Goal: Task Accomplishment & Management: Use online tool/utility

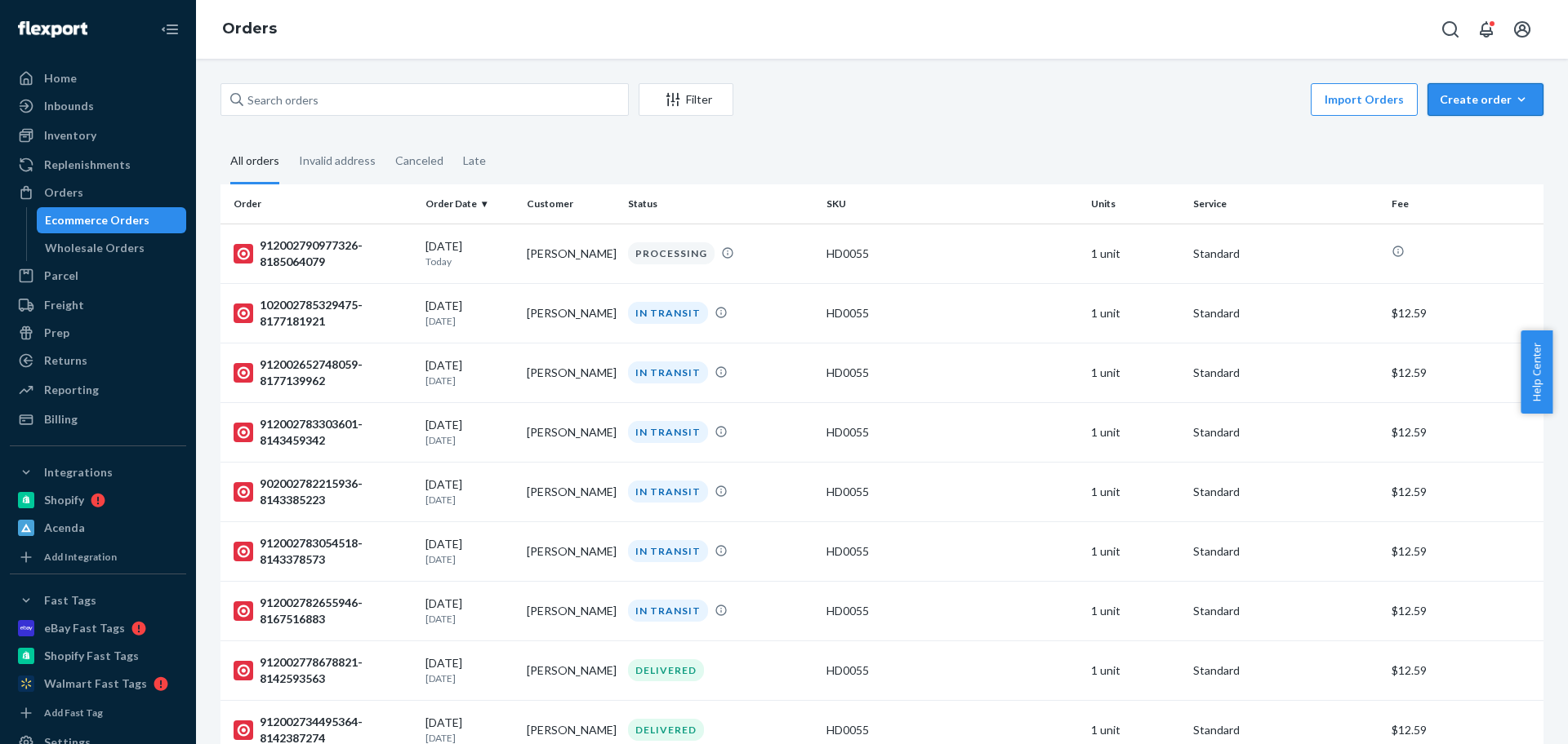
click at [1484, 112] on button "Create order Ecommerce order Removal order" at bounding box center [1486, 100] width 116 height 33
click at [1481, 125] on span "Ecommerce order" at bounding box center [1441, 119] width 90 height 12
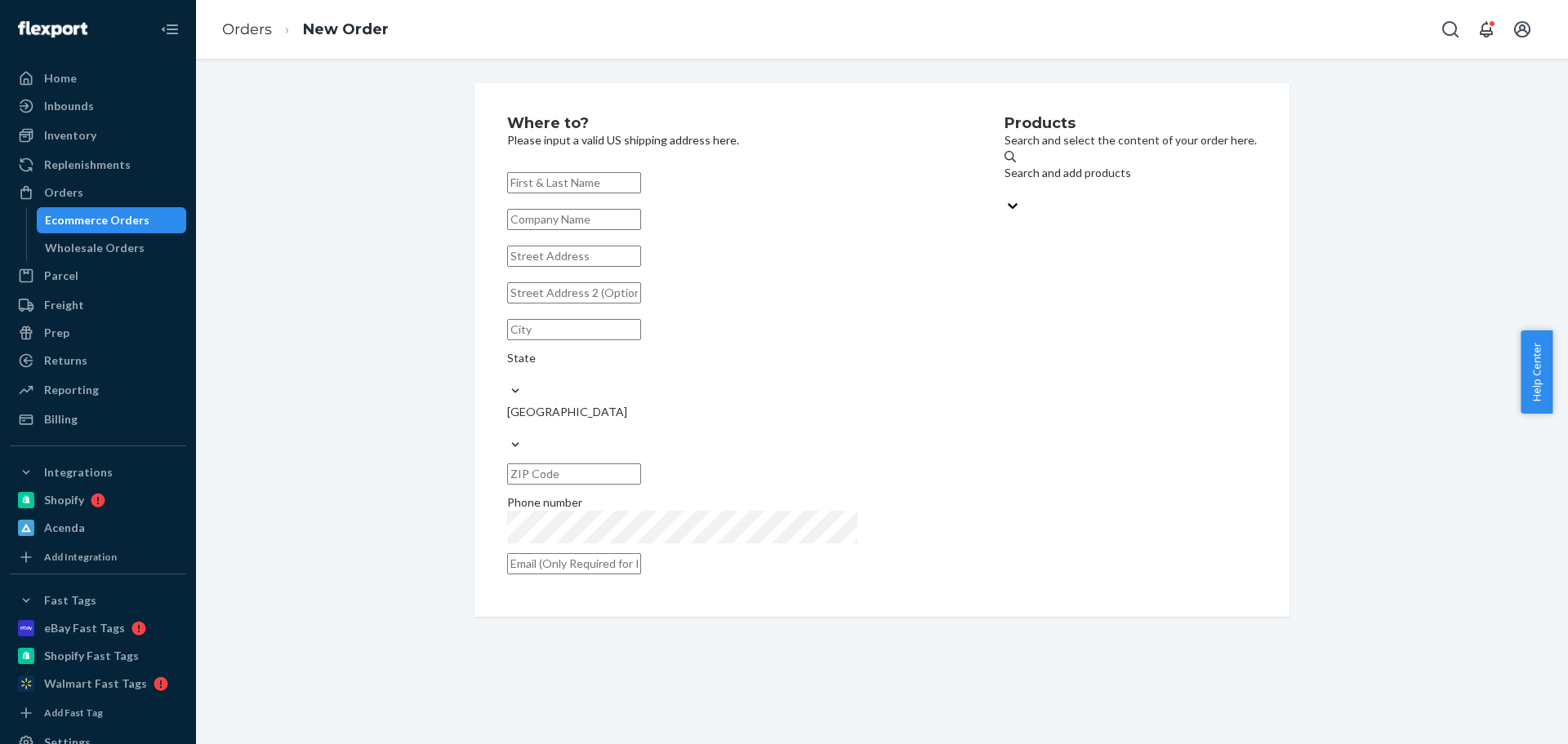
click at [1004, 192] on div "Search and add products" at bounding box center [1130, 184] width 252 height 70
click at [1004, 192] on input "Search and add products" at bounding box center [1005, 189] width 2 height 16
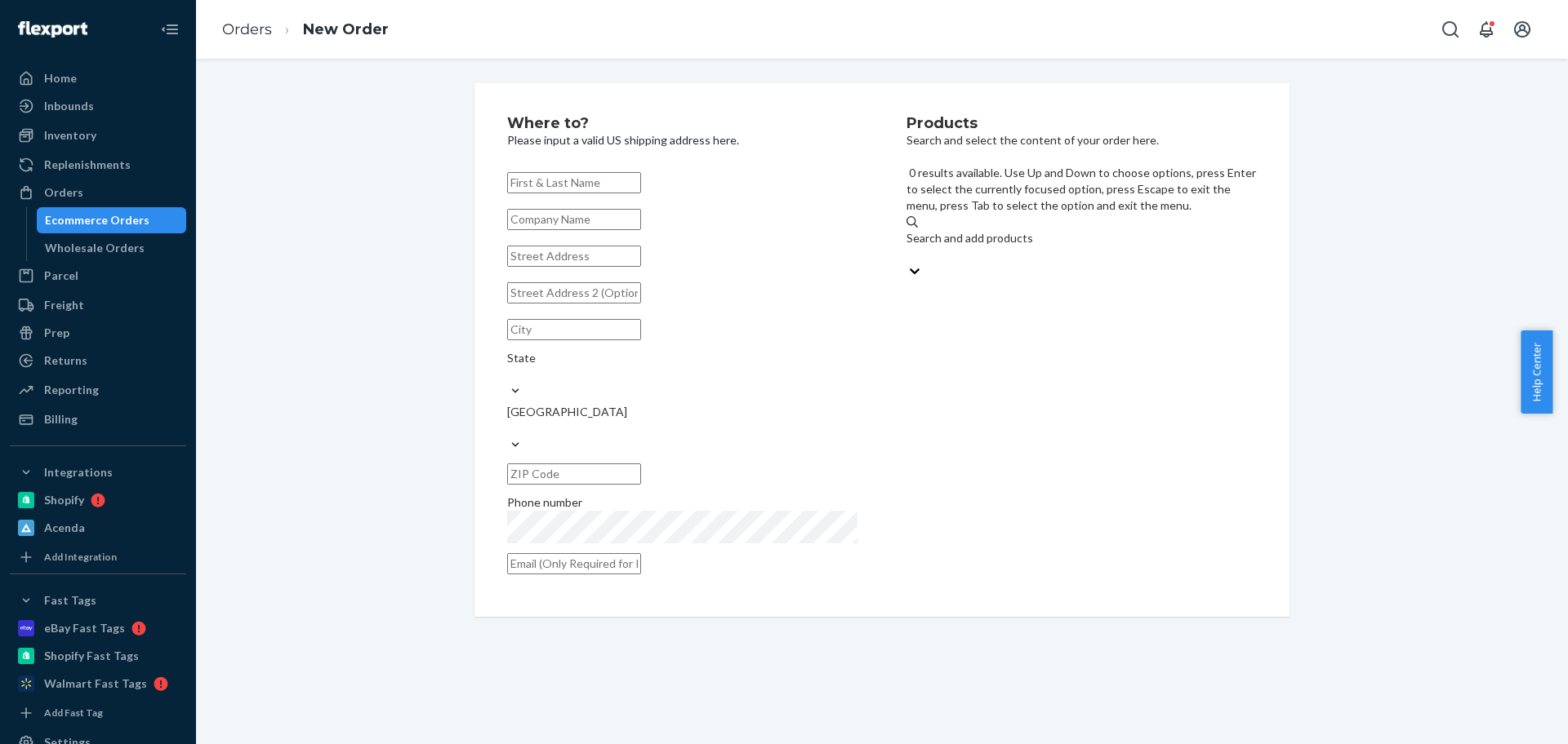
paste input "HD0046"
type input "HD0046"
click at [998, 214] on div "Search and add products" at bounding box center [1082, 230] width 350 height 33
click at [908, 230] on input "0 results available. Select is focused ,type to refine list, press Down to open…" at bounding box center [908, 238] width 2 height 16
paste input "HD0046"
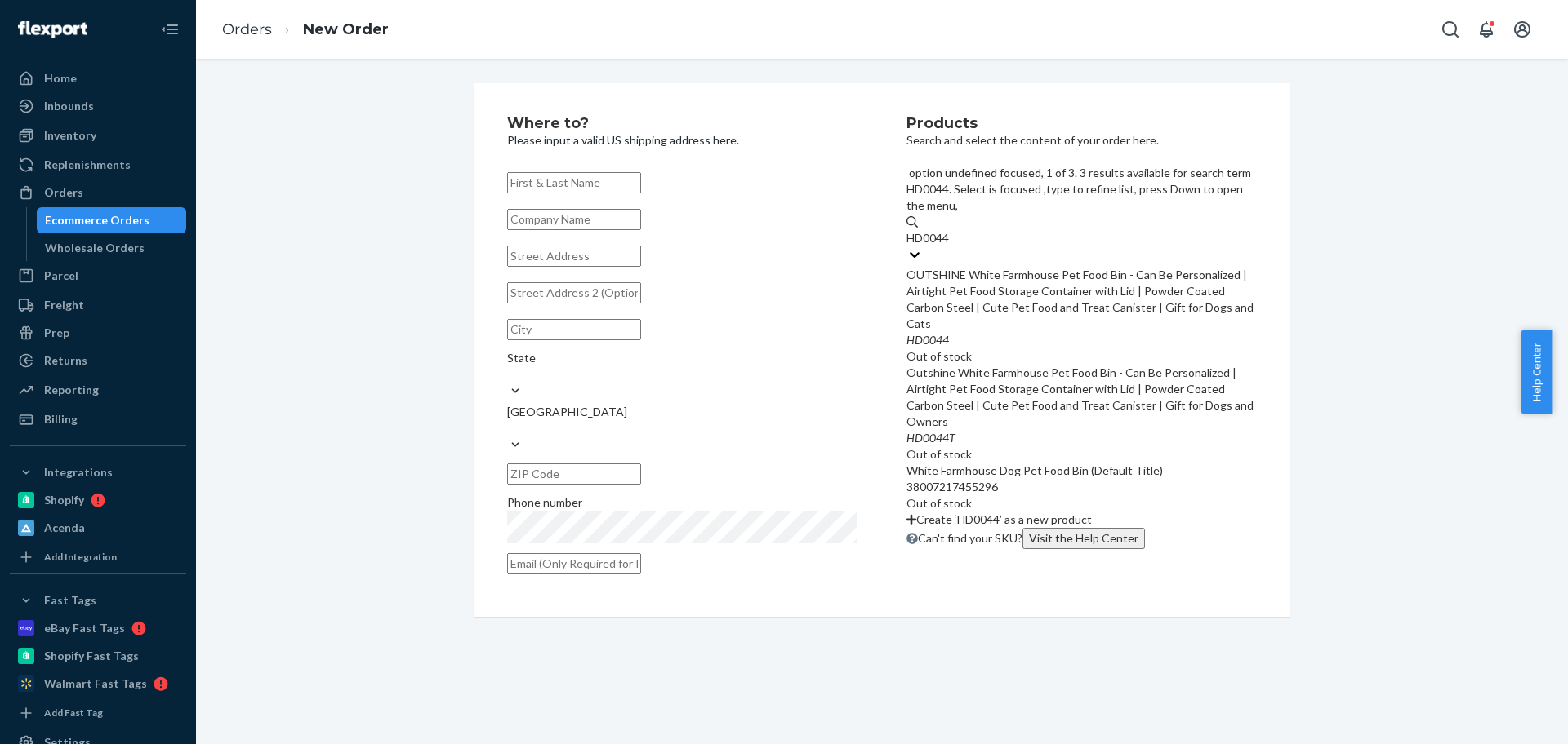
scroll to position [130, 0]
type input "HD0044"
drag, startPoint x: 1406, startPoint y: 337, endPoint x: 1365, endPoint y: 262, distance: 85.5
click at [1401, 317] on div "Where to? Please input a valid US shipping address here. State United States Ph…" at bounding box center [882, 350] width 1348 height 533
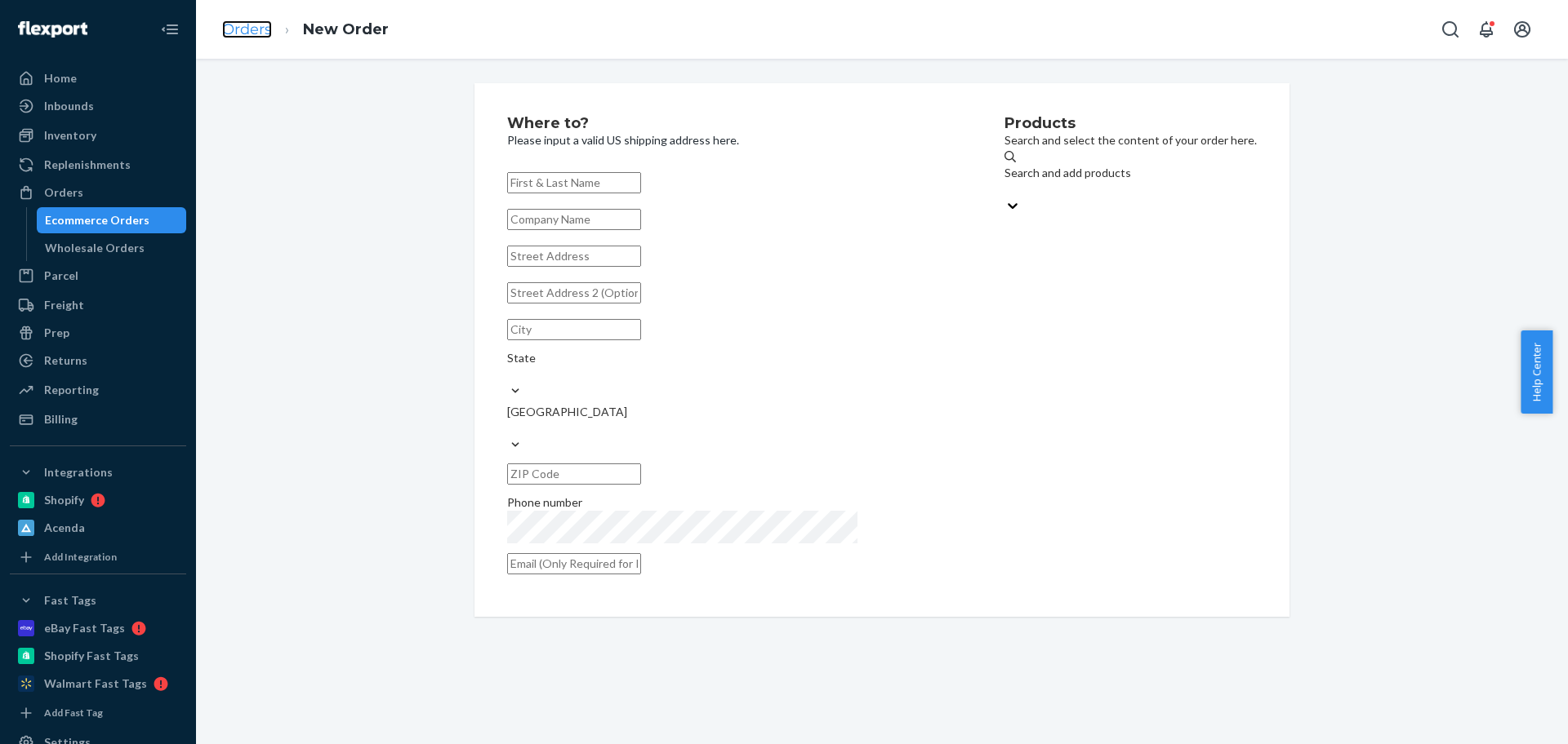
click at [232, 28] on link "Orders" at bounding box center [247, 29] width 50 height 18
